Goal: Transaction & Acquisition: Download file/media

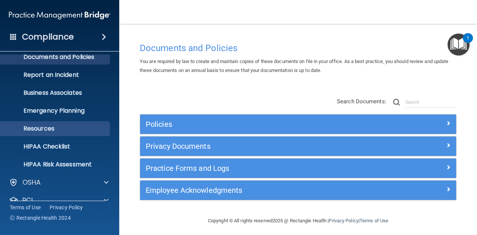
scroll to position [74, 0]
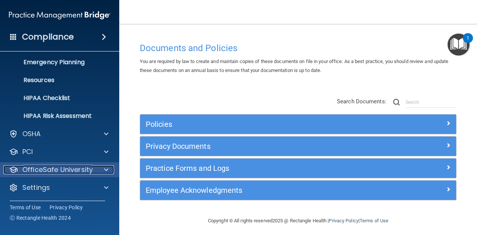
click at [108, 169] on span at bounding box center [106, 169] width 4 height 9
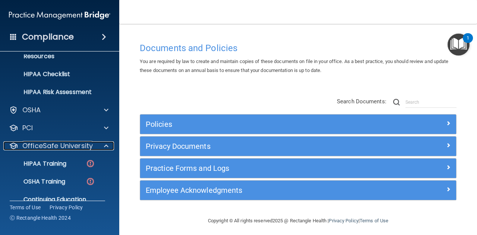
scroll to position [128, 0]
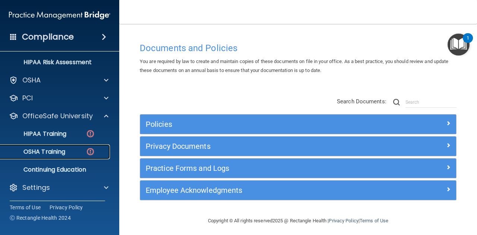
click at [54, 150] on p "OSHA Training" at bounding box center [35, 151] width 60 height 7
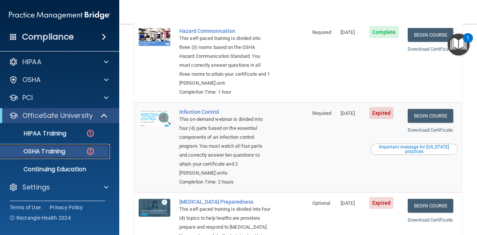
scroll to position [174, 0]
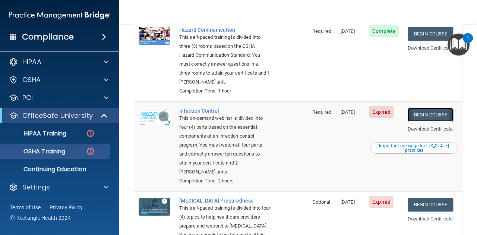
click at [423, 114] on link "Begin Course" at bounding box center [429, 115] width 45 height 14
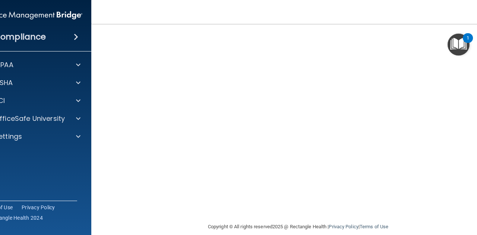
scroll to position [50, 0]
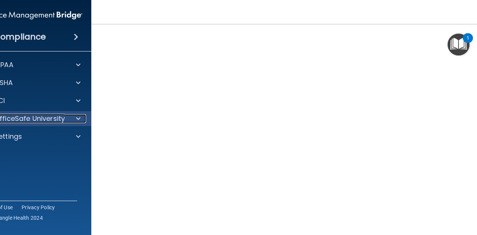
click at [80, 115] on div at bounding box center [77, 118] width 19 height 9
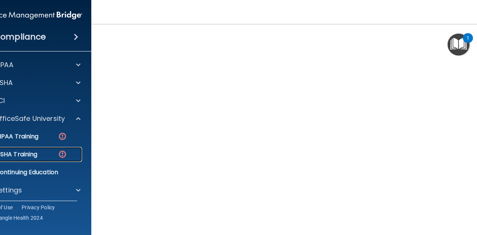
click at [31, 152] on p "OSHA Training" at bounding box center [7, 153] width 60 height 7
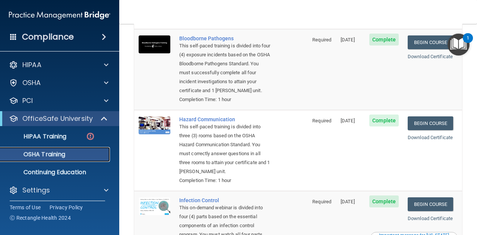
scroll to position [74, 0]
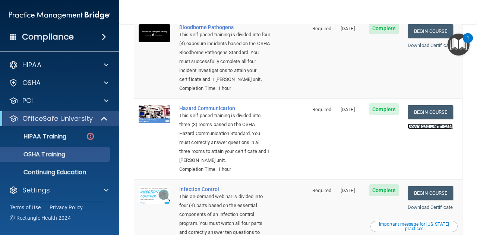
click at [414, 128] on link "Download Certificate" at bounding box center [429, 126] width 45 height 6
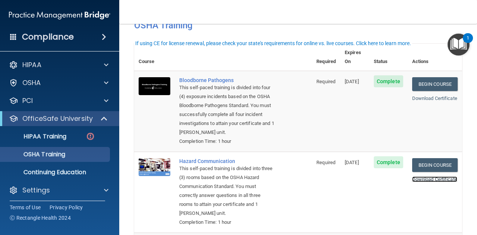
scroll to position [0, 0]
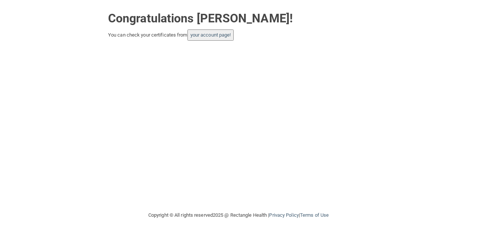
click at [195, 38] on button "your account page!" at bounding box center [210, 34] width 47 height 11
